Goal: Information Seeking & Learning: Learn about a topic

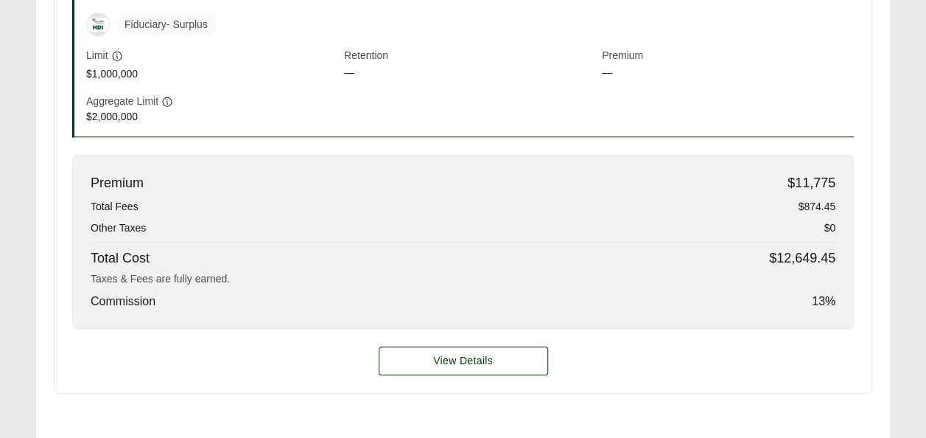
scroll to position [704, 0]
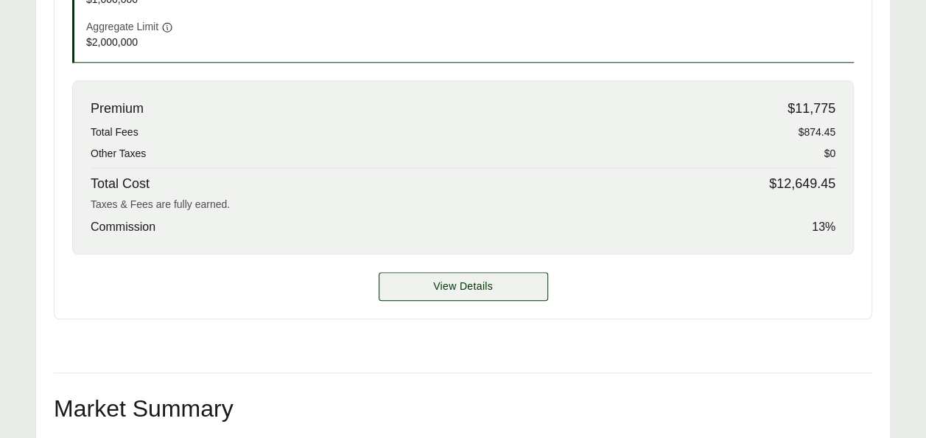
click at [439, 278] on span "View Details" at bounding box center [463, 285] width 60 height 15
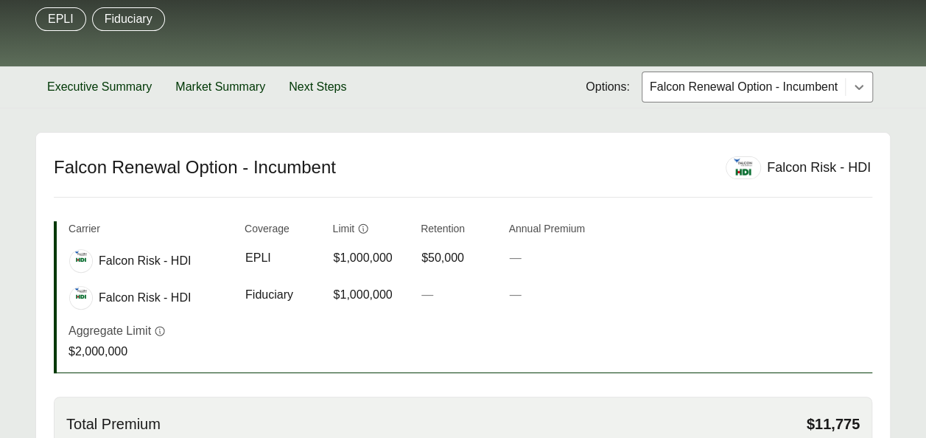
scroll to position [168, 0]
drag, startPoint x: 245, startPoint y: 257, endPoint x: 274, endPoint y: 258, distance: 28.7
click at [274, 258] on div "EPLI" at bounding box center [282, 258] width 75 height 18
copy span "EPLI"
drag, startPoint x: 244, startPoint y: 293, endPoint x: 290, endPoint y: 293, distance: 46.4
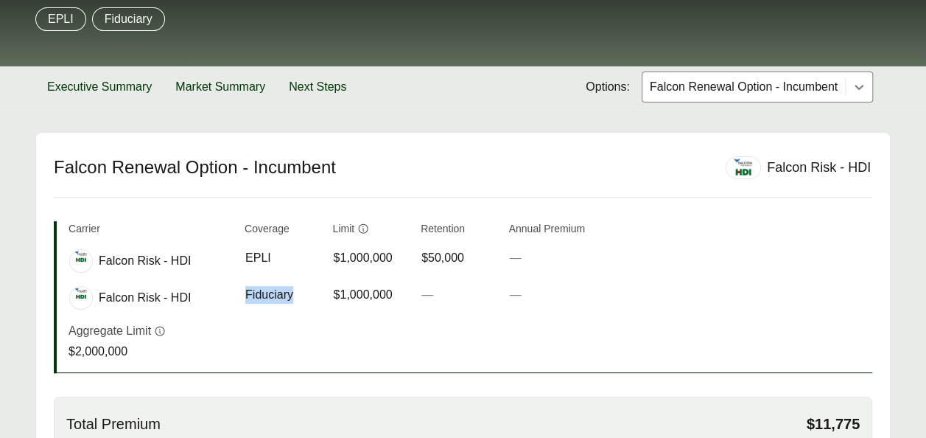
click at [290, 293] on td "Coverage Fiduciary" at bounding box center [283, 297] width 77 height 37
copy span "Fiduciary"
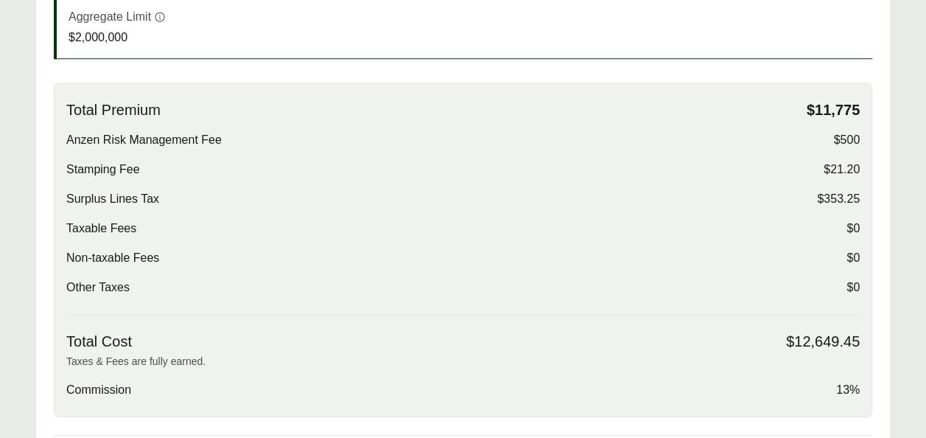
scroll to position [487, 0]
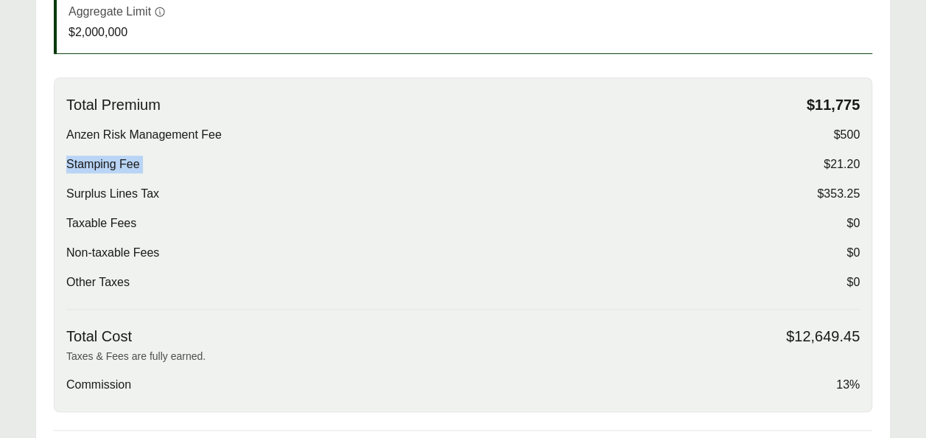
drag, startPoint x: 66, startPoint y: 166, endPoint x: 595, endPoint y: 169, distance: 528.9
click at [595, 169] on div "Stamping Fee $21.20" at bounding box center [462, 164] width 793 height 18
copy div "Stamping Fee $21.20 Surplus Lines Tax $353.25"
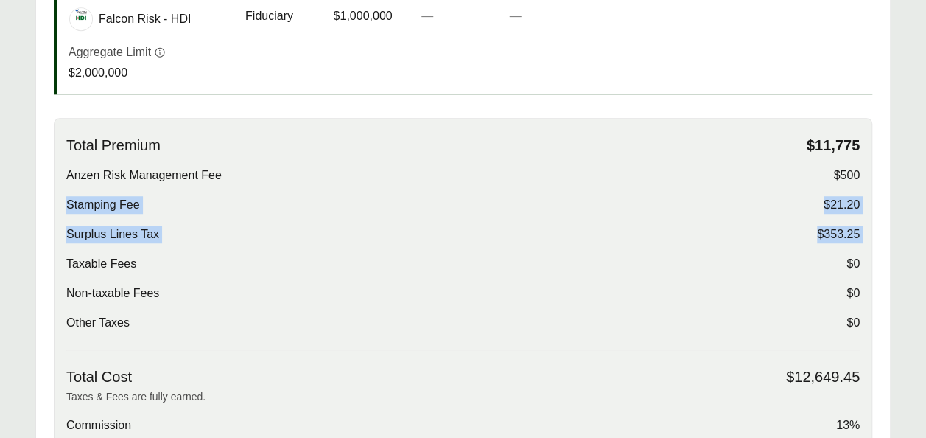
scroll to position [446, 0]
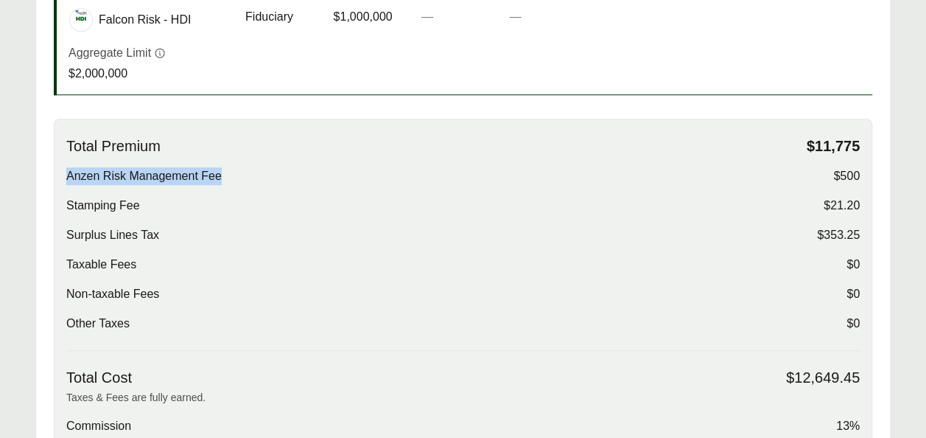
drag, startPoint x: 66, startPoint y: 175, endPoint x: 241, endPoint y: 178, distance: 175.4
click at [241, 178] on div "Anzen Risk Management Fee $500" at bounding box center [462, 176] width 793 height 18
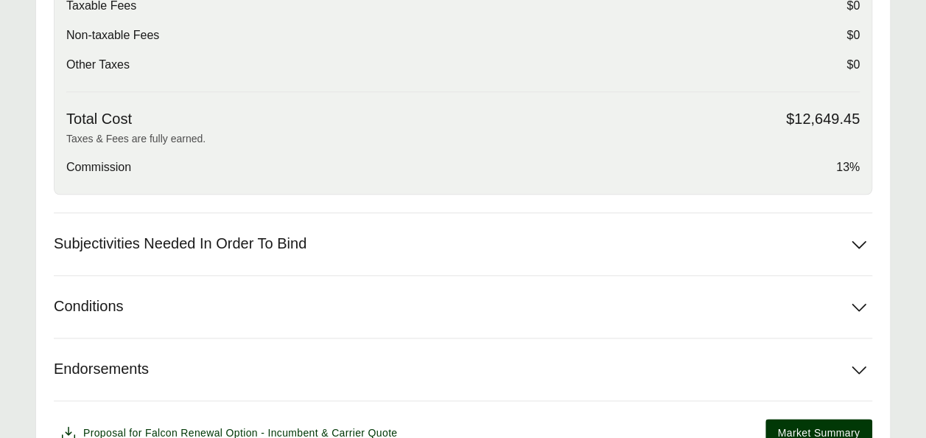
scroll to position [760, 0]
